Goal: Information Seeking & Learning: Learn about a topic

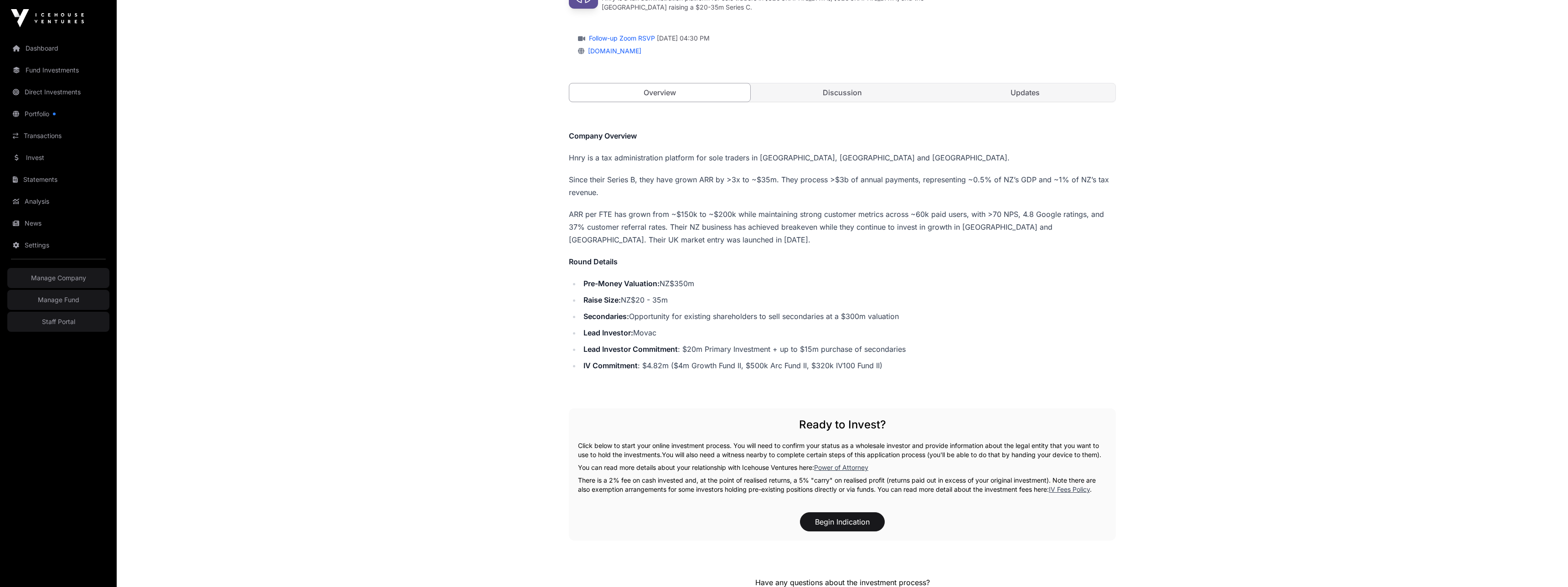
scroll to position [102, 0]
click at [891, 310] on li "Secondaries: Opportunity for existing shareholders to sell secondaries at a $30…" at bounding box center [848, 316] width 535 height 13
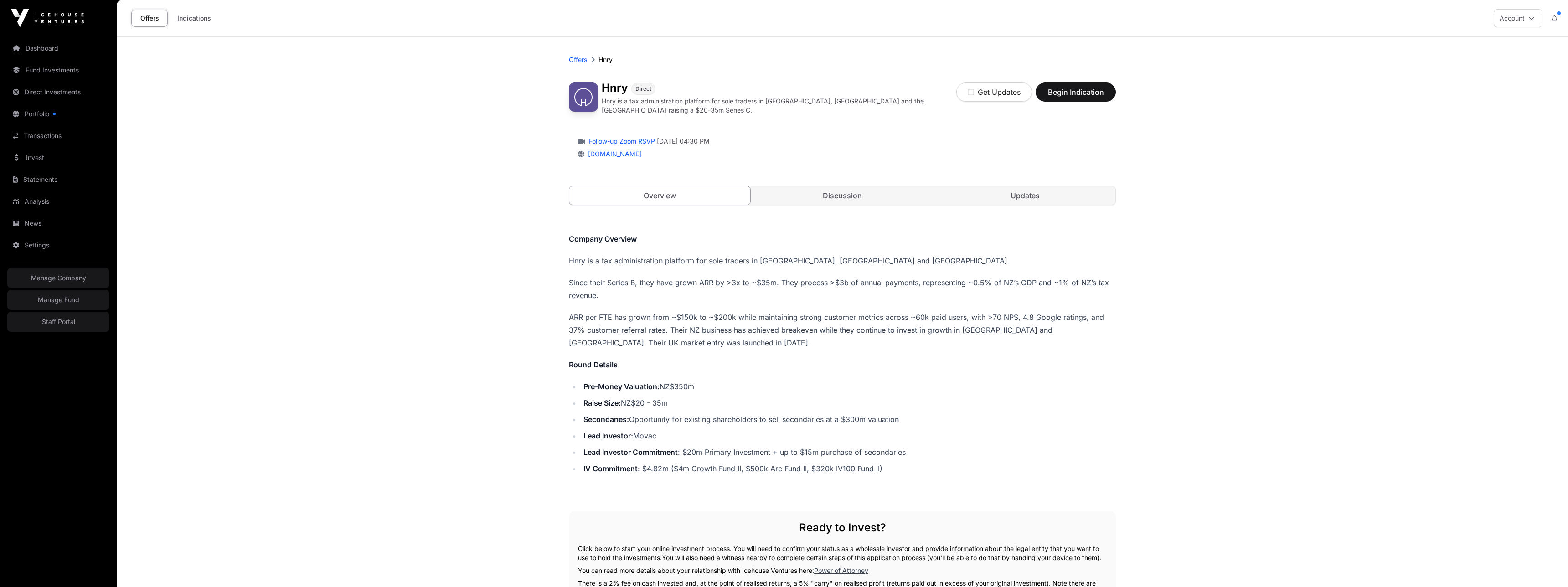
click at [810, 244] on div "Company Overview Hnry is a tax administration platform for sole traders in NZ, …" at bounding box center [842, 353] width 547 height 242
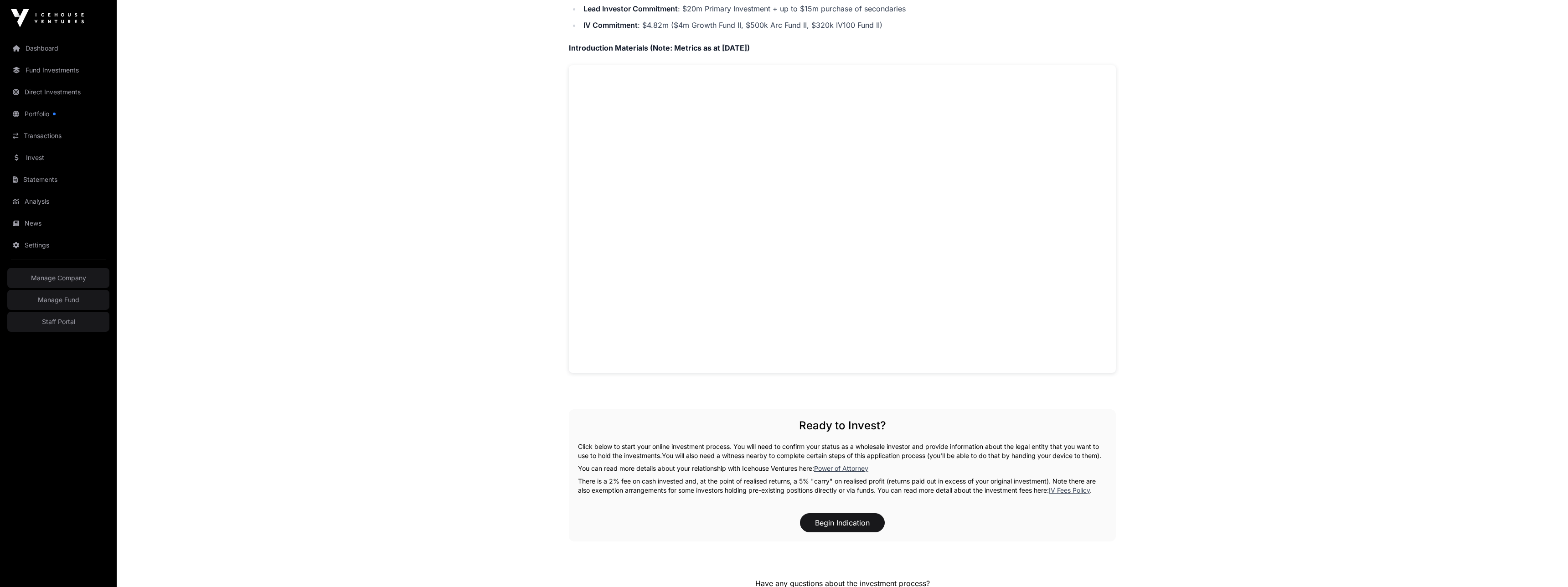
scroll to position [430, 0]
click at [326, 263] on main "Offers Hnry Hnry Direct Hnry is a tax administration platform for sole traders …" at bounding box center [842, 209] width 1451 height 1204
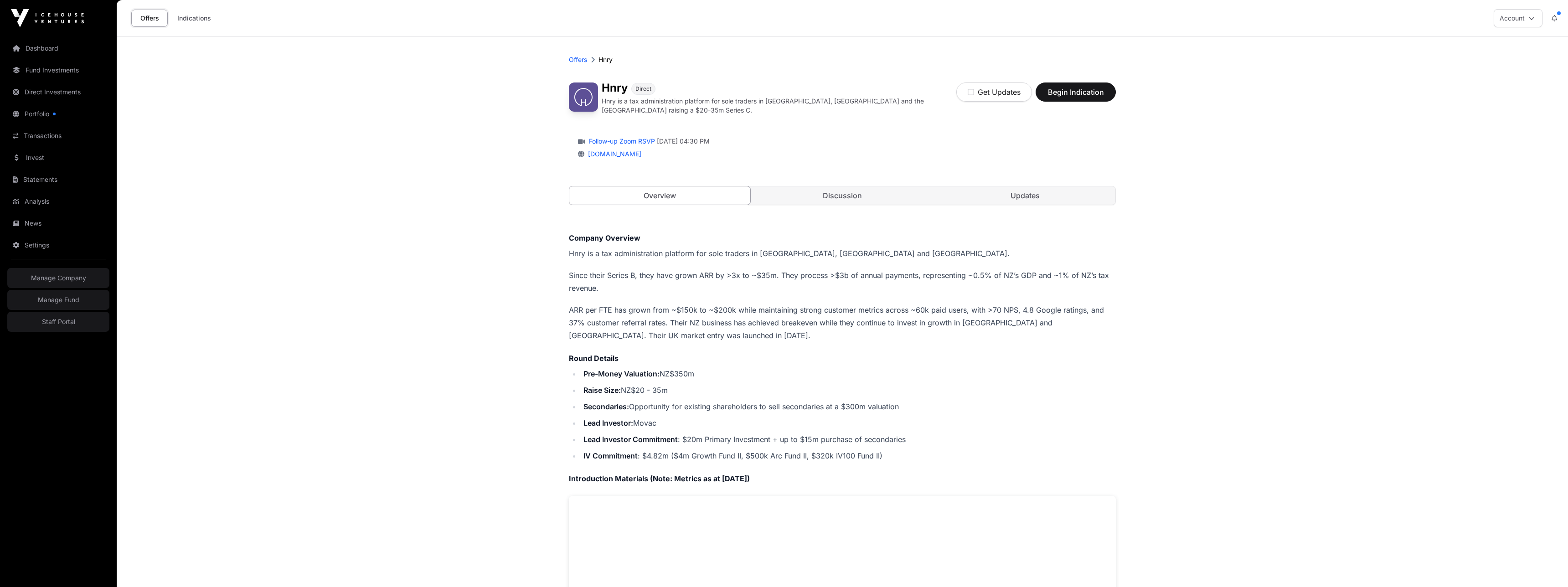
scroll to position [430, 0]
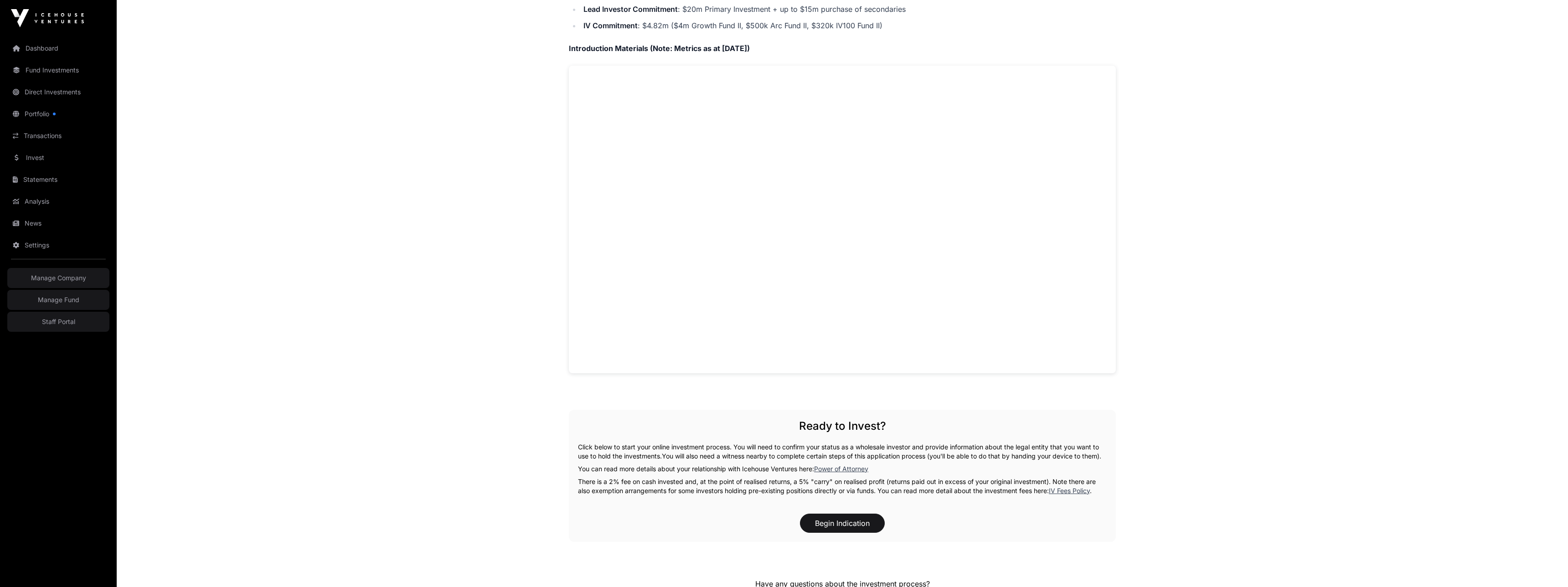
click at [478, 242] on main "Offers [PERSON_NAME] Direct Hnry is a tax administration platform for sole trad…" at bounding box center [842, 209] width 1451 height 1204
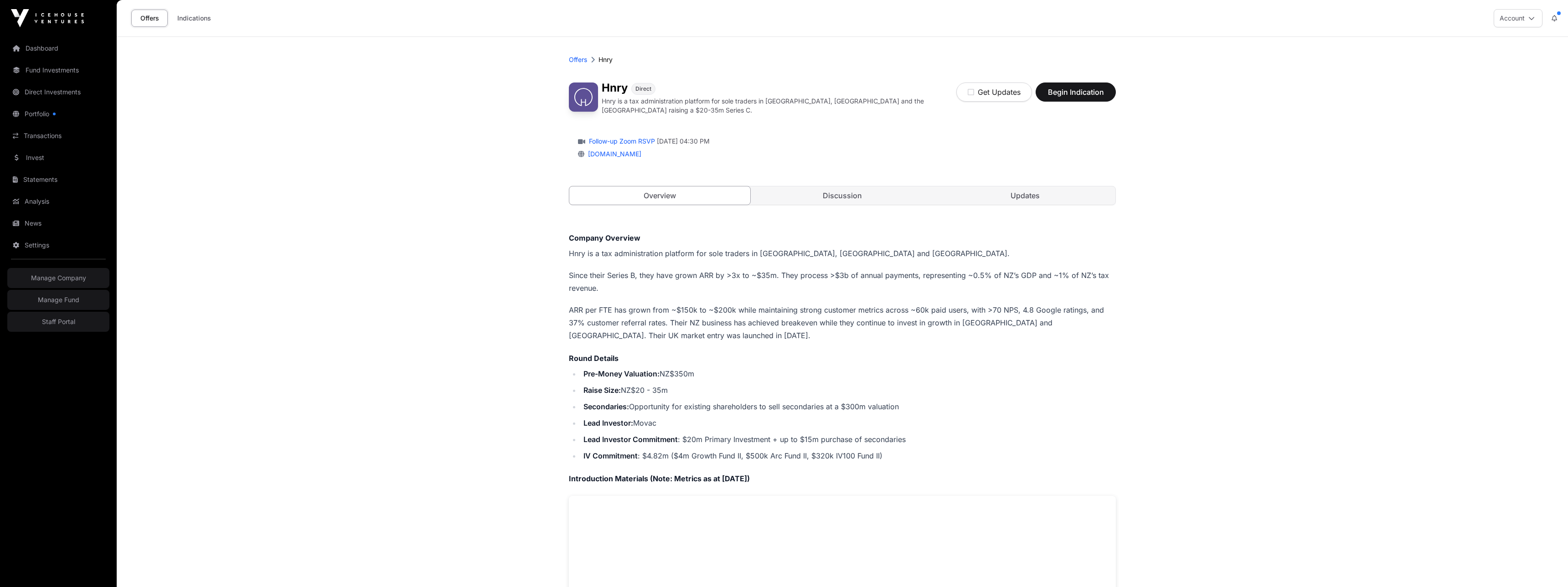
scroll to position [1, 0]
click at [841, 327] on p "ARR per FTE has grown from ~$150k to ~$200k while maintaining strong customer m…" at bounding box center [842, 321] width 547 height 38
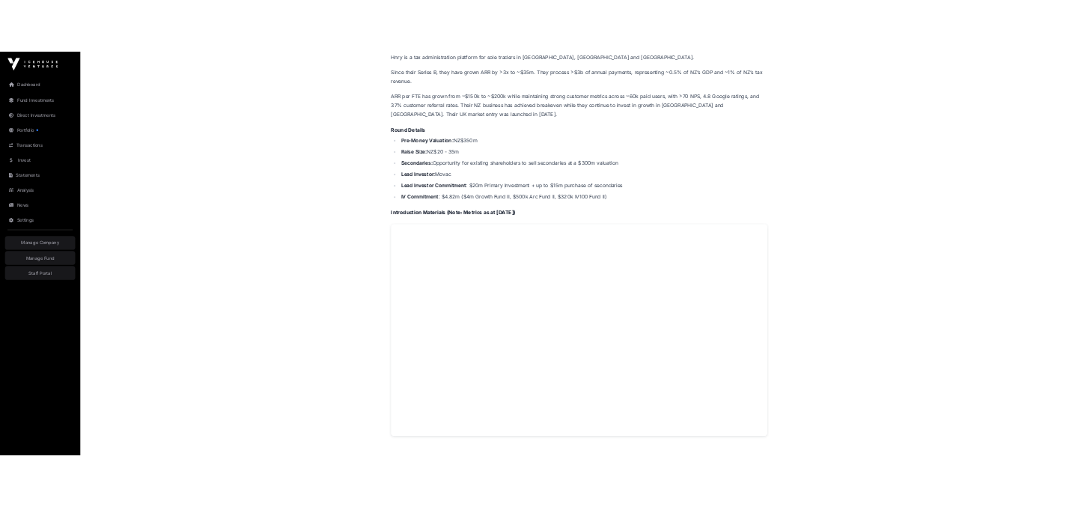
scroll to position [402, 0]
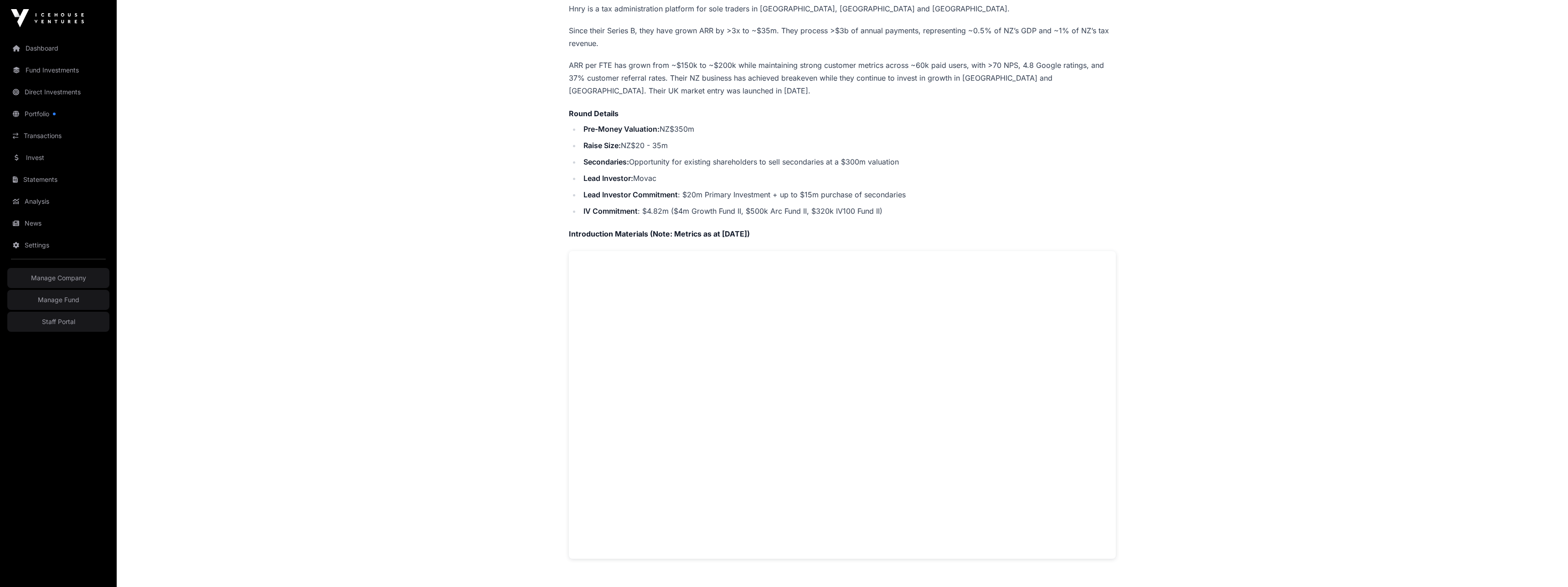
click at [795, 173] on li "Lead Investor: Movac" at bounding box center [848, 178] width 535 height 13
